Goal: Information Seeking & Learning: Check status

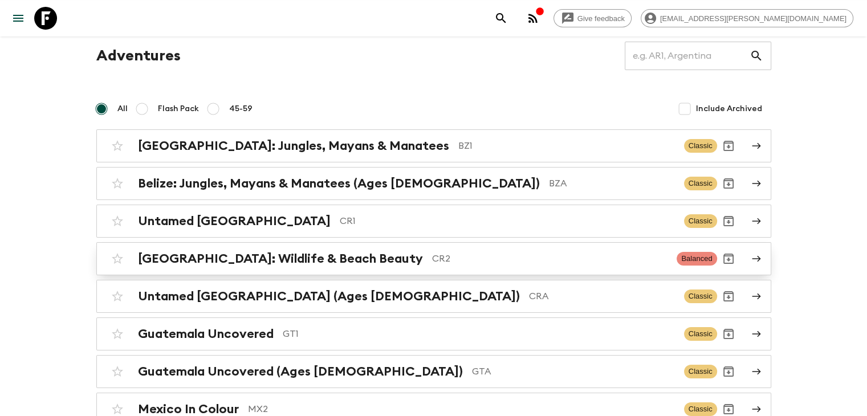
scroll to position [57, 0]
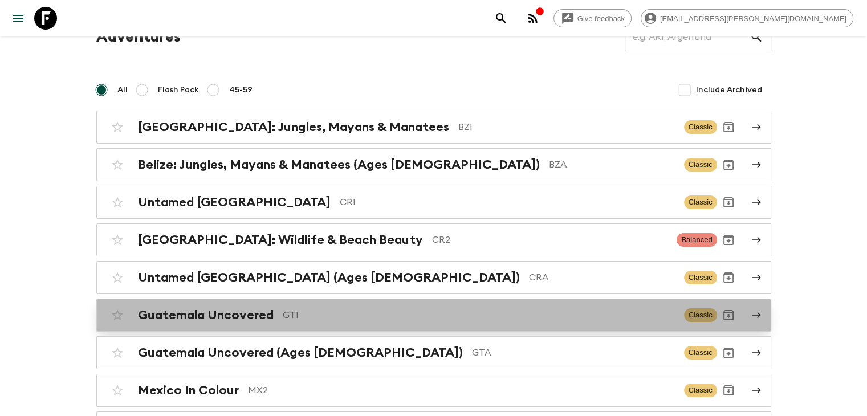
click at [222, 318] on h2 "Guatemala Uncovered" at bounding box center [206, 315] width 136 height 15
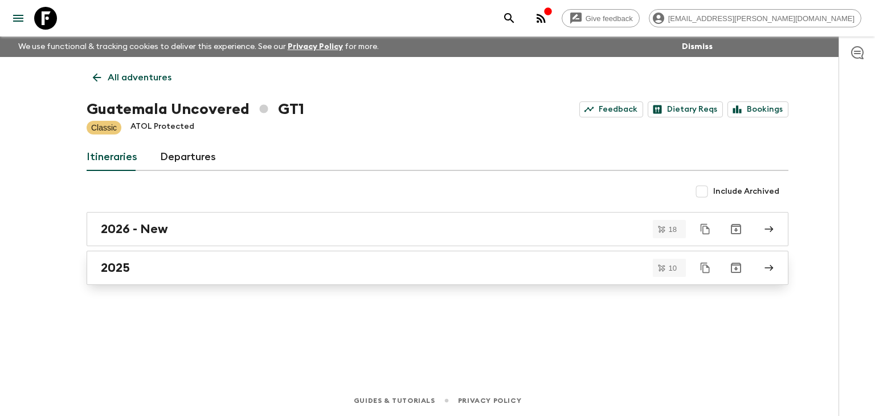
click at [109, 265] on h2 "2025" at bounding box center [115, 267] width 29 height 15
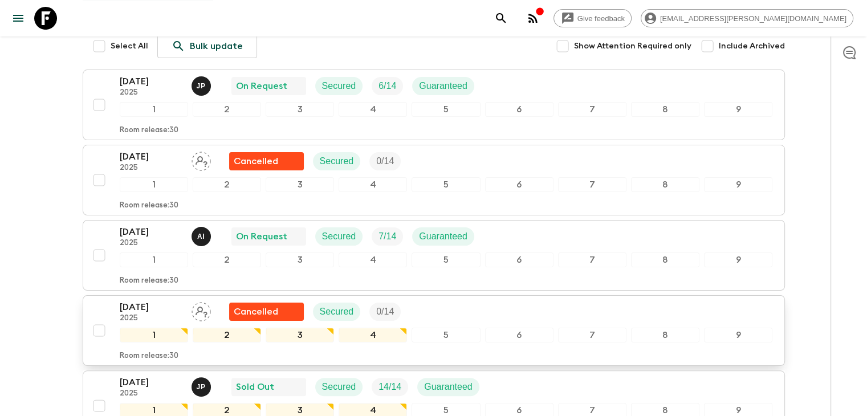
scroll to position [171, 0]
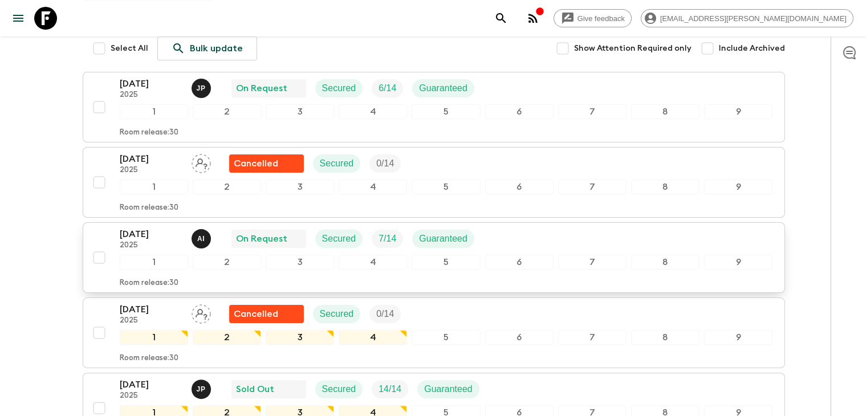
click at [144, 232] on p "[DATE]" at bounding box center [151, 234] width 63 height 14
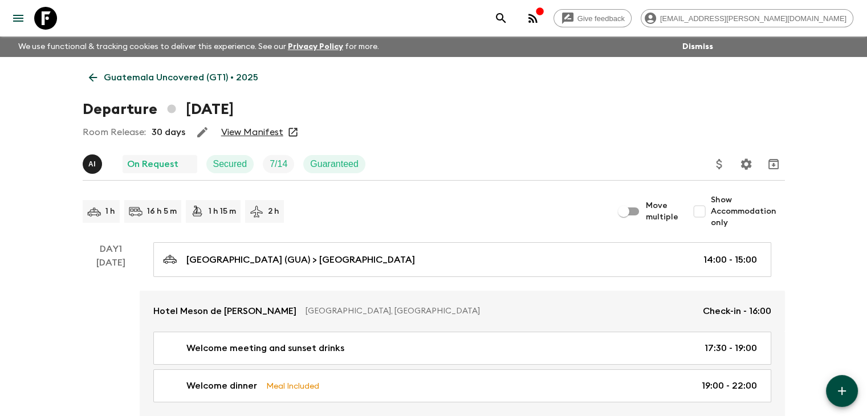
click at [259, 133] on link "View Manifest" at bounding box center [252, 131] width 62 height 11
click at [704, 213] on input "Show Accommodation only" at bounding box center [699, 211] width 23 height 23
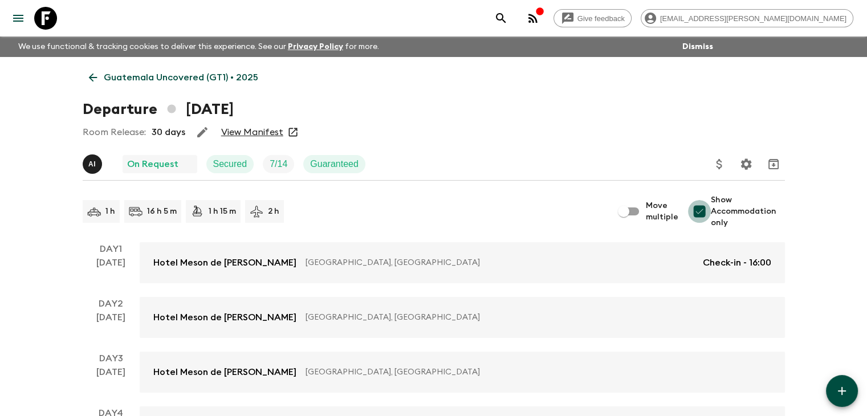
click at [697, 216] on input "Show Accommodation only" at bounding box center [699, 211] width 23 height 23
checkbox input "false"
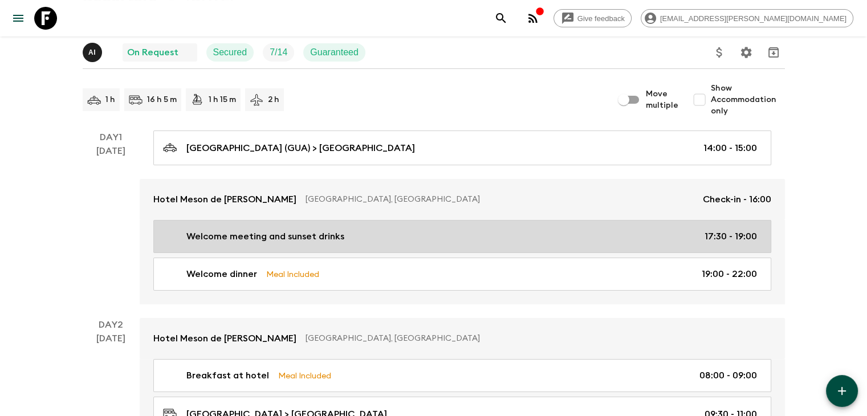
scroll to position [114, 0]
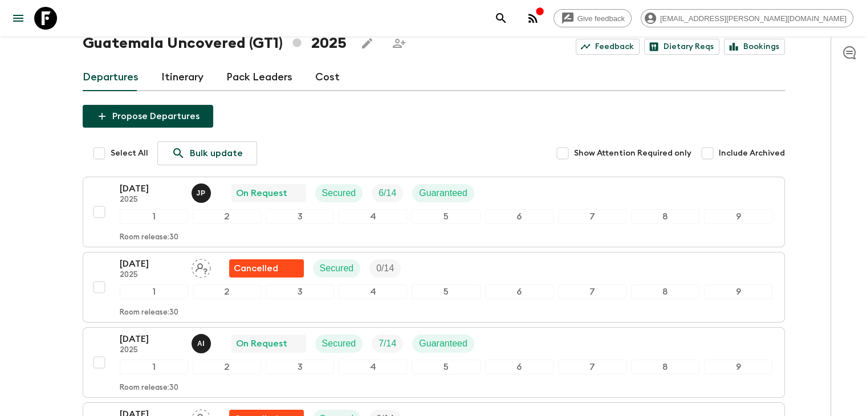
scroll to position [68, 0]
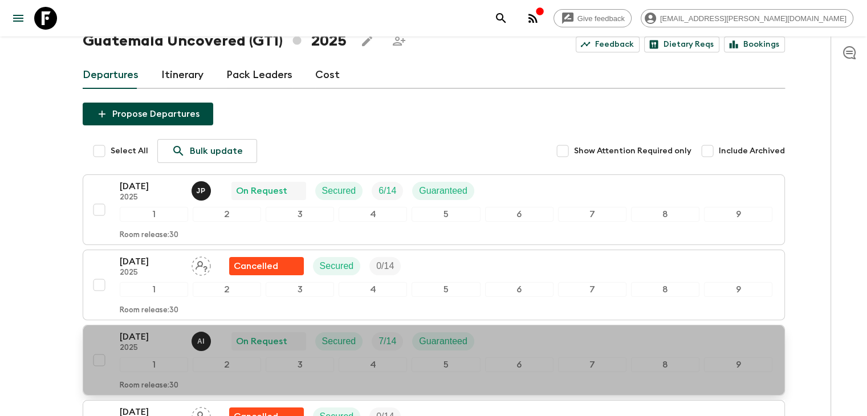
click at [142, 339] on p "[DATE]" at bounding box center [151, 337] width 63 height 14
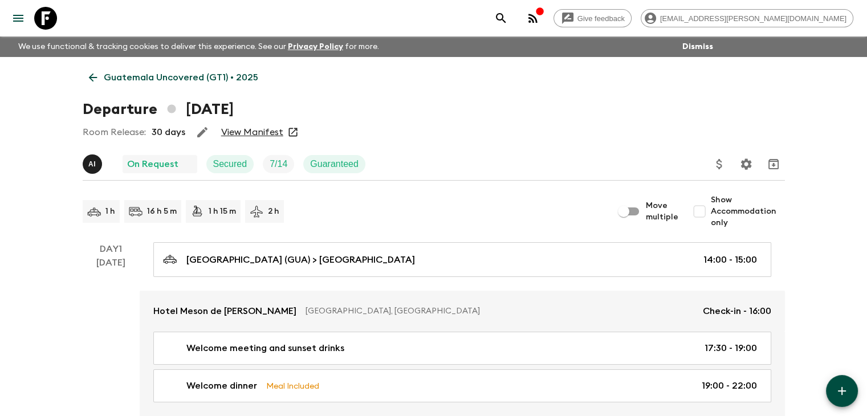
click at [704, 213] on input "Show Accommodation only" at bounding box center [699, 211] width 23 height 23
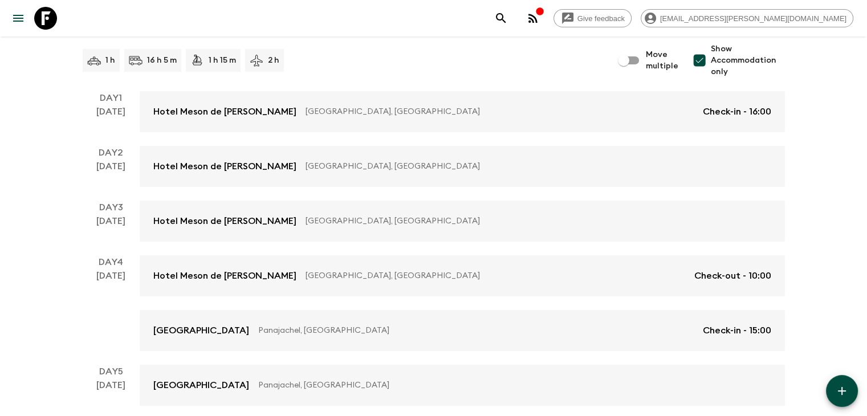
scroll to position [133, 0]
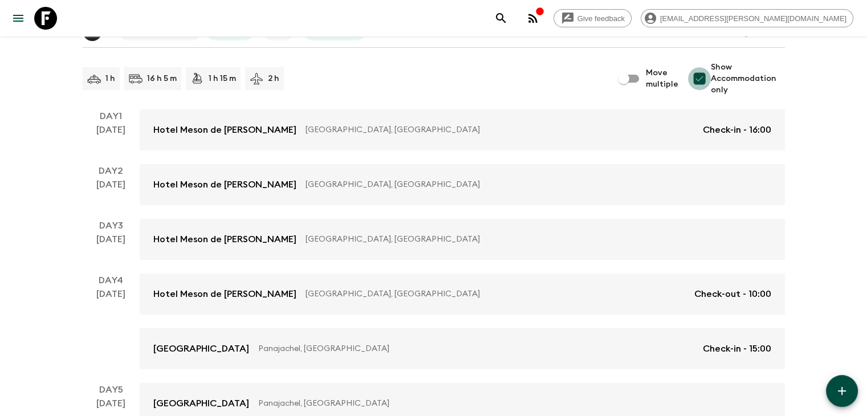
drag, startPoint x: 702, startPoint y: 73, endPoint x: 693, endPoint y: 80, distance: 11.9
click at [702, 73] on input "Show Accommodation only" at bounding box center [699, 78] width 23 height 23
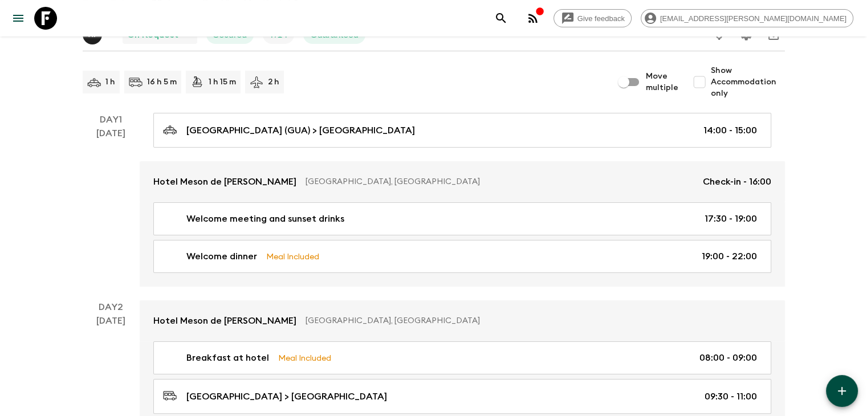
scroll to position [0, 0]
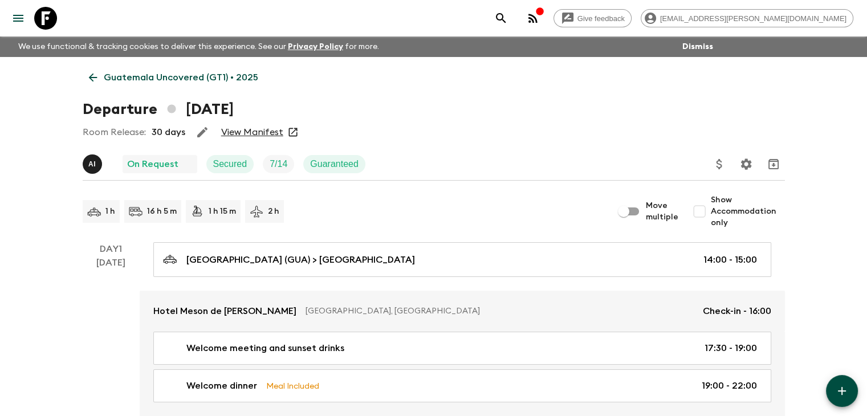
click at [709, 211] on input "Show Accommodation only" at bounding box center [699, 211] width 23 height 23
checkbox input "true"
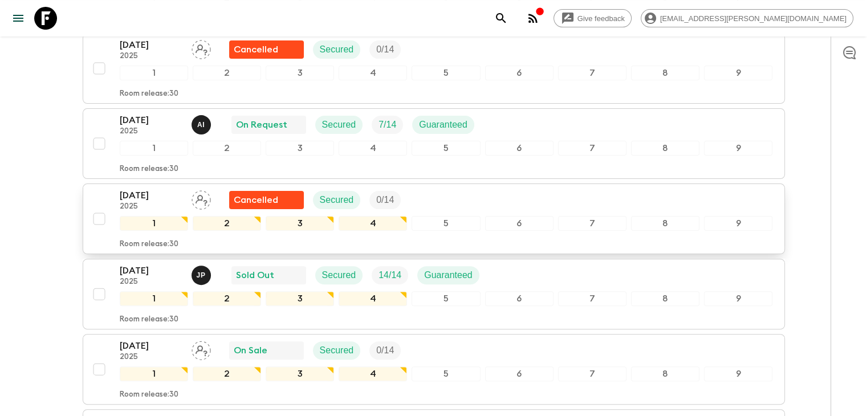
scroll to position [57, 0]
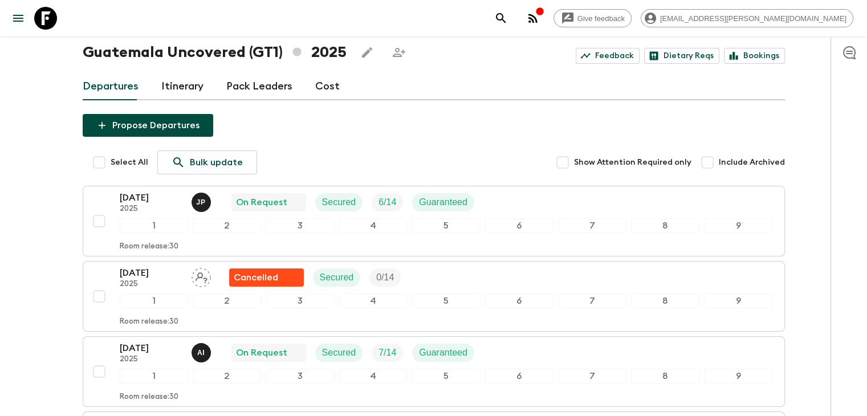
drag, startPoint x: 709, startPoint y: 161, endPoint x: 687, endPoint y: 164, distance: 21.9
click at [709, 161] on input "Include Archived" at bounding box center [707, 162] width 23 height 23
checkbox input "true"
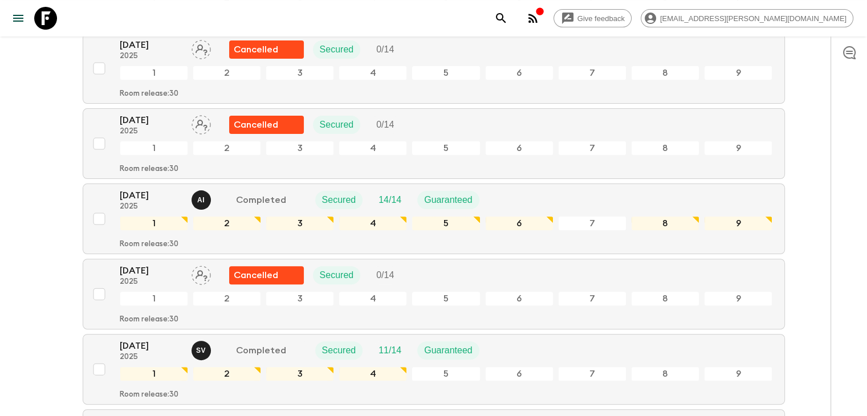
scroll to position [0, 0]
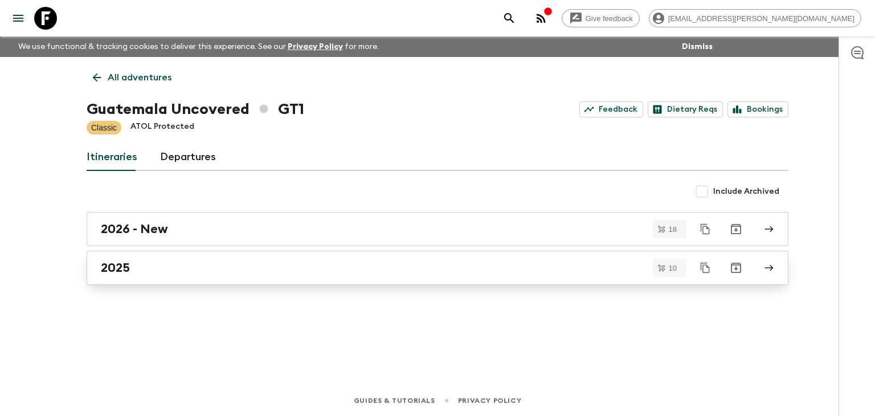
click at [134, 262] on div "2025" at bounding box center [427, 267] width 652 height 15
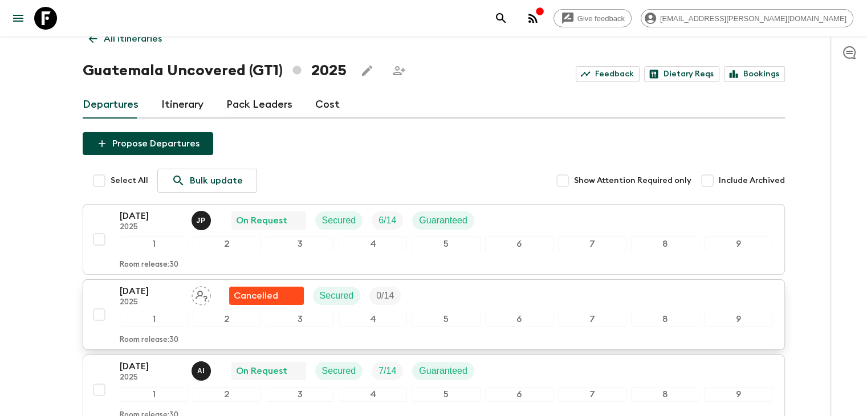
scroll to position [57, 0]
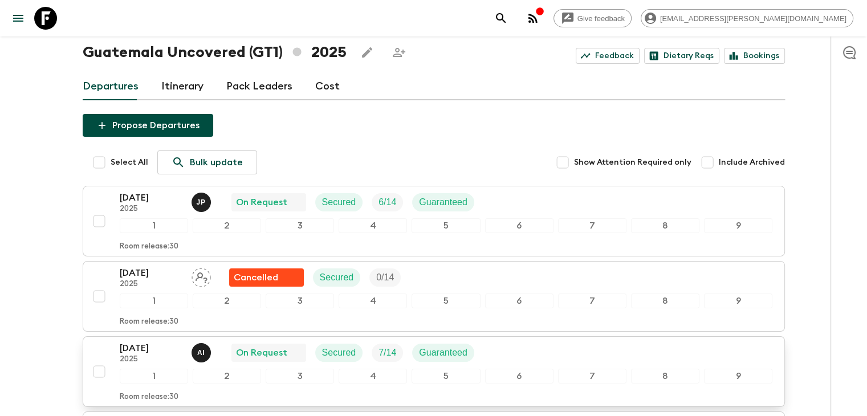
click at [142, 347] on p "[DATE]" at bounding box center [151, 348] width 63 height 14
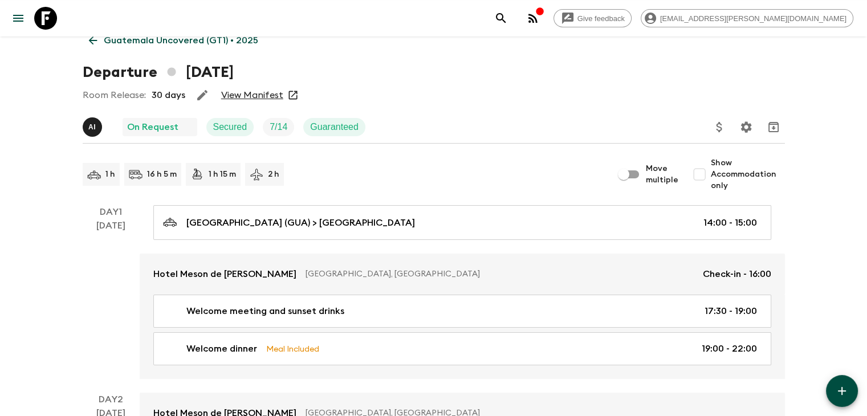
scroll to position [57, 0]
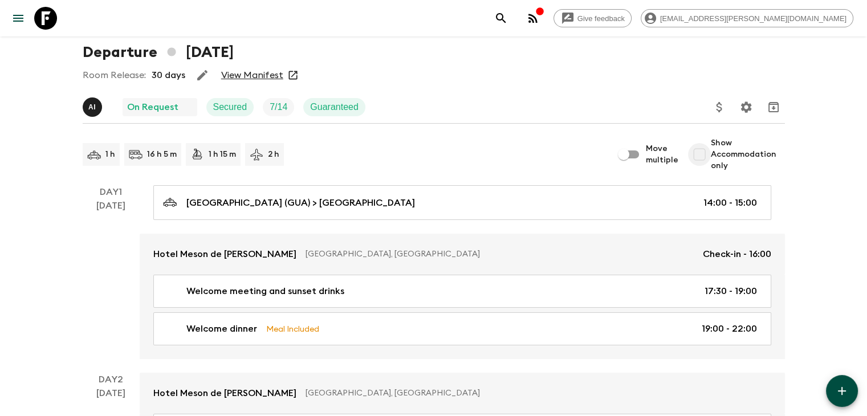
click at [703, 155] on input "Show Accommodation only" at bounding box center [699, 154] width 23 height 23
checkbox input "true"
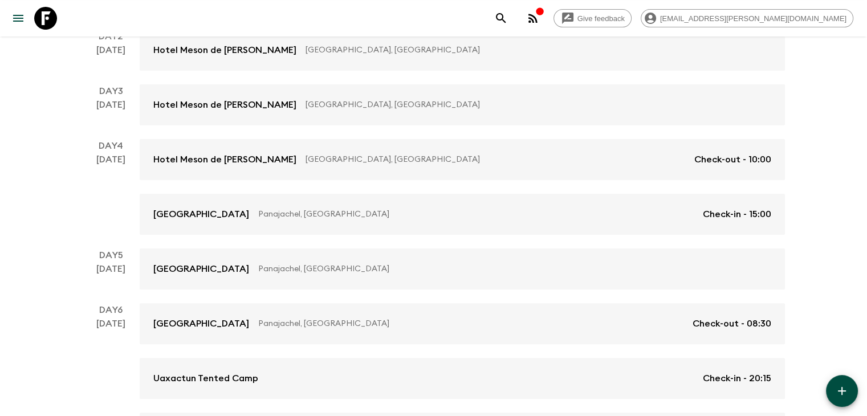
scroll to position [285, 0]
